Goal: Book appointment/travel/reservation

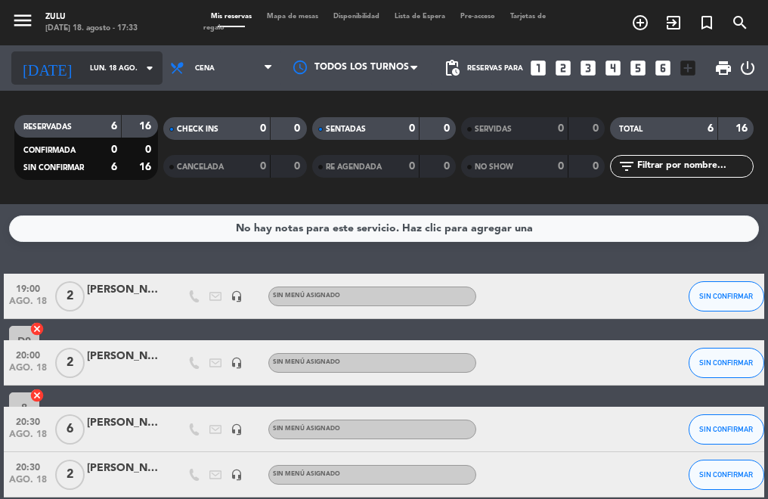
click at [106, 72] on input "lun. 18 ago." at bounding box center [131, 68] width 98 height 23
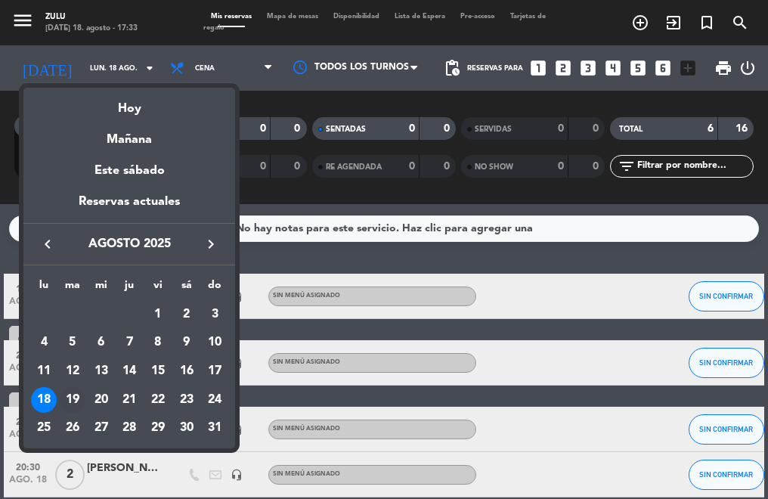
click at [70, 407] on div "19" at bounding box center [73, 400] width 26 height 26
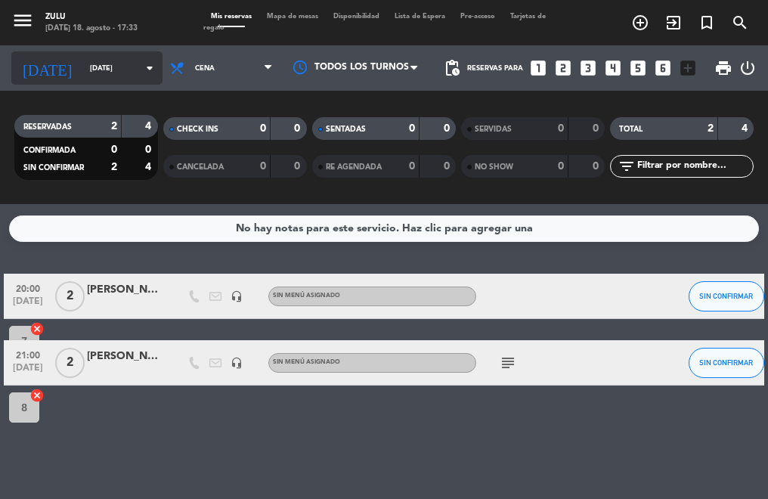
click at [105, 65] on input "[DATE]" at bounding box center [131, 68] width 98 height 23
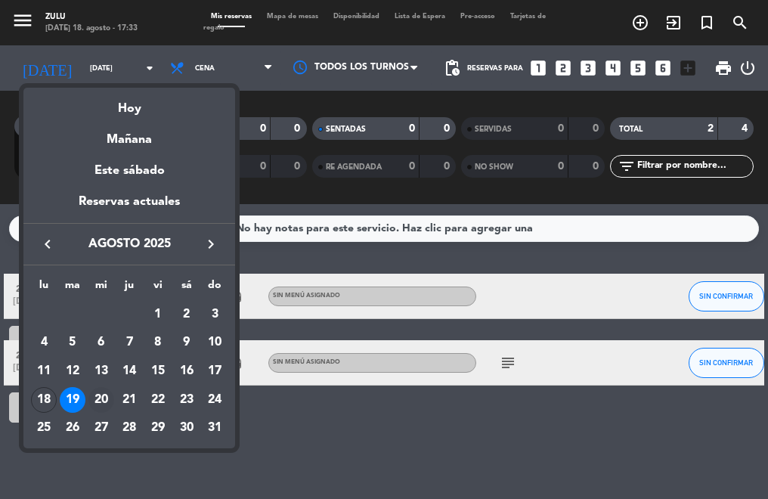
click at [100, 397] on div "20" at bounding box center [101, 400] width 26 height 26
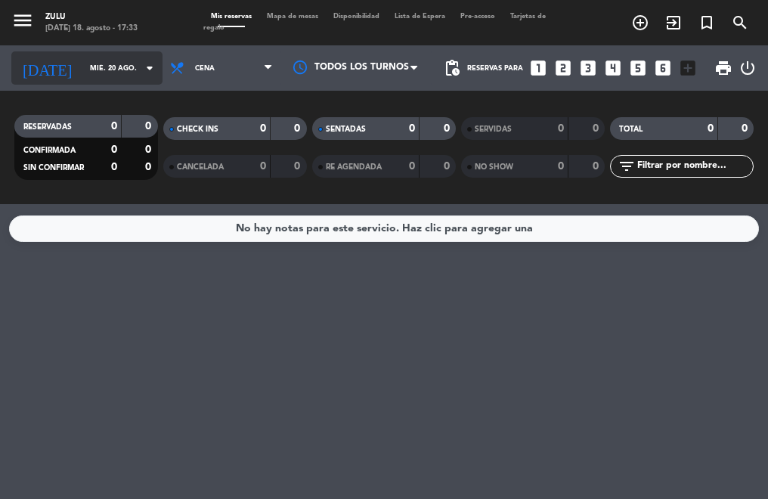
click at [101, 63] on input "mié. 20 ago." at bounding box center [131, 68] width 98 height 23
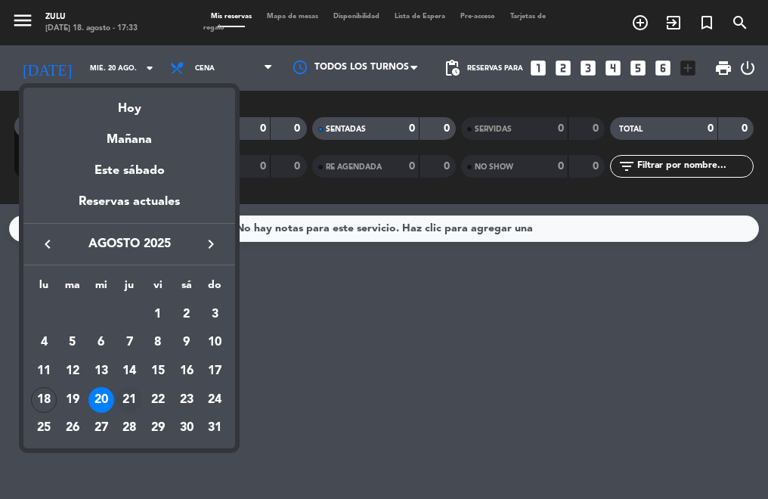
click at [135, 400] on div "21" at bounding box center [129, 400] width 26 height 26
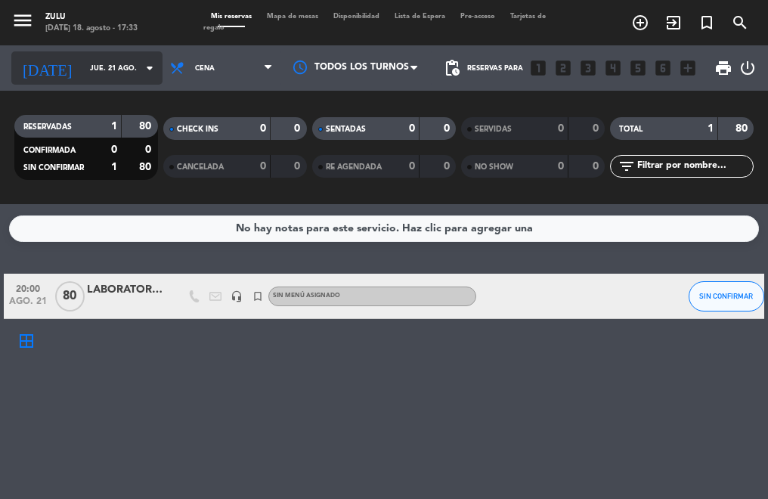
click at [141, 73] on icon "arrow_drop_down" at bounding box center [150, 68] width 18 height 18
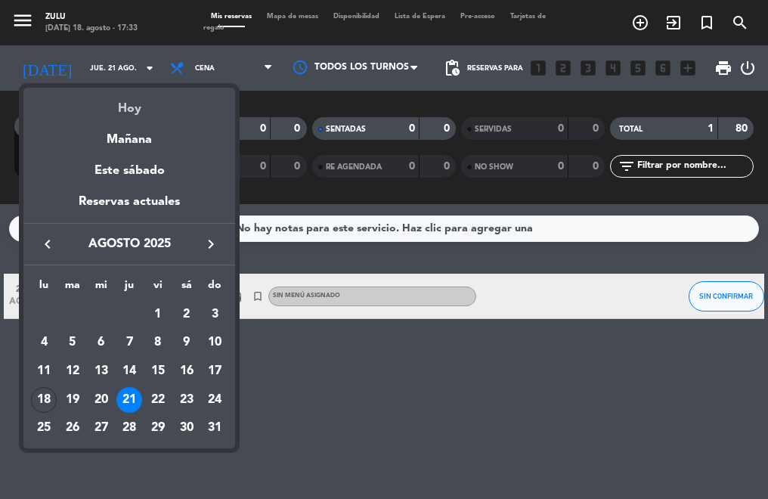
click at [114, 114] on div "Hoy" at bounding box center [129, 103] width 212 height 31
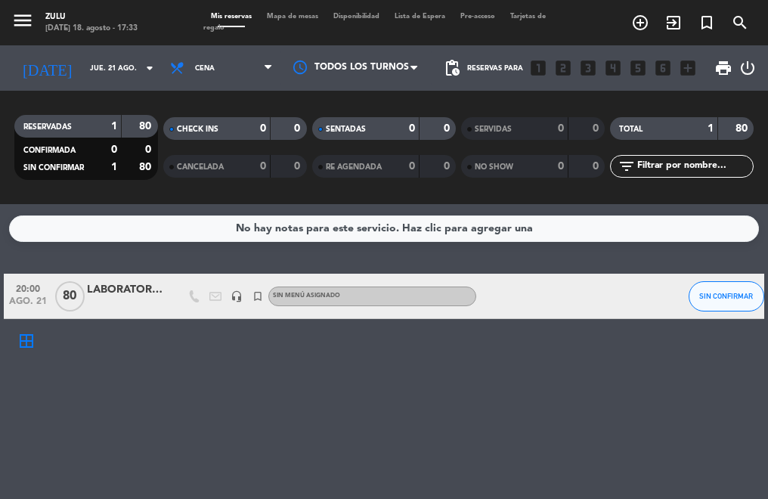
type input "lun. 18 ago."
